Goal: Book appointment/travel/reservation

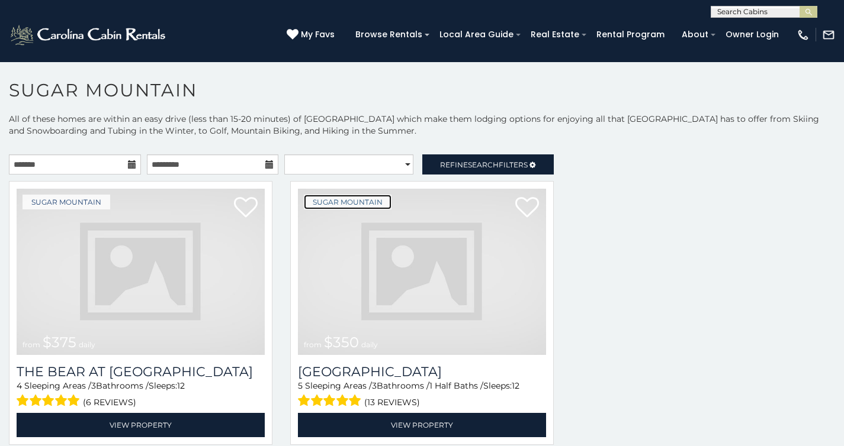
click at [377, 204] on link "Sugar Mountain" at bounding box center [348, 202] width 88 height 15
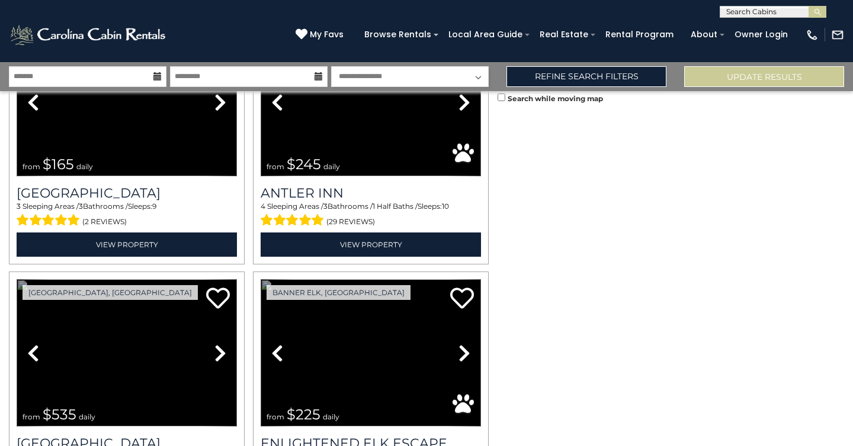
scroll to position [2599, 0]
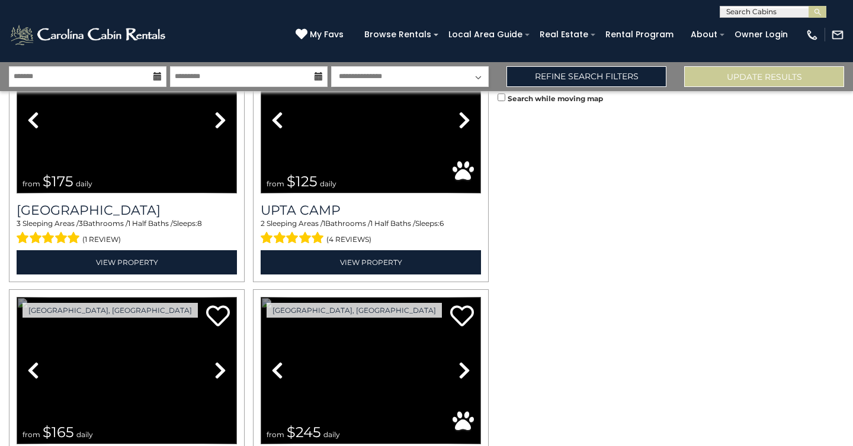
click at [261, 297] on link "Previous" at bounding box center [277, 370] width 33 height 147
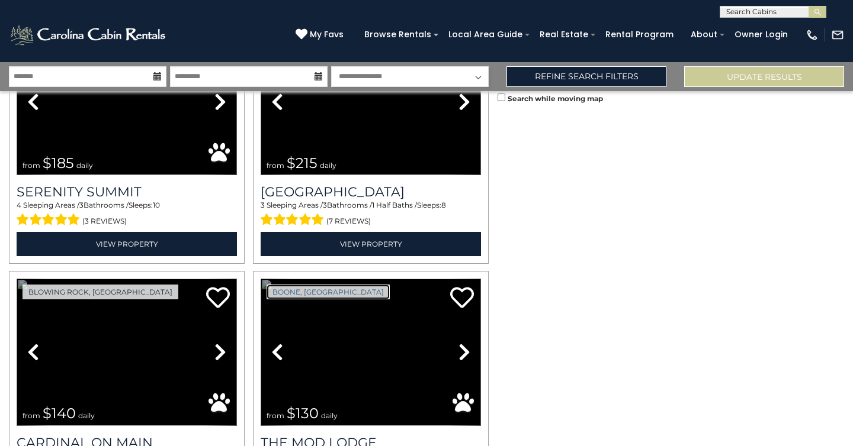
click at [269, 285] on link "Boone, [GEOGRAPHIC_DATA]" at bounding box center [327, 292] width 123 height 15
